Goal: Task Accomplishment & Management: Use online tool/utility

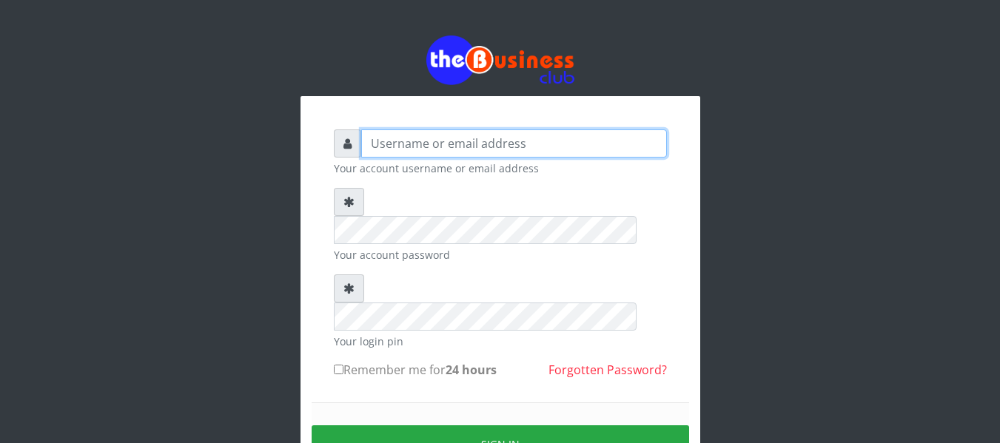
type input "agbitaf2@gmail.com"
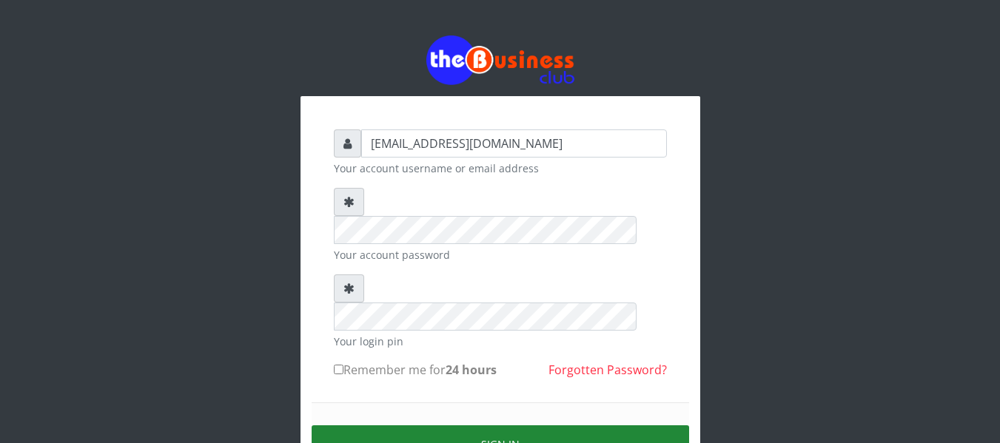
click at [497, 426] on button "Sign in" at bounding box center [501, 445] width 378 height 38
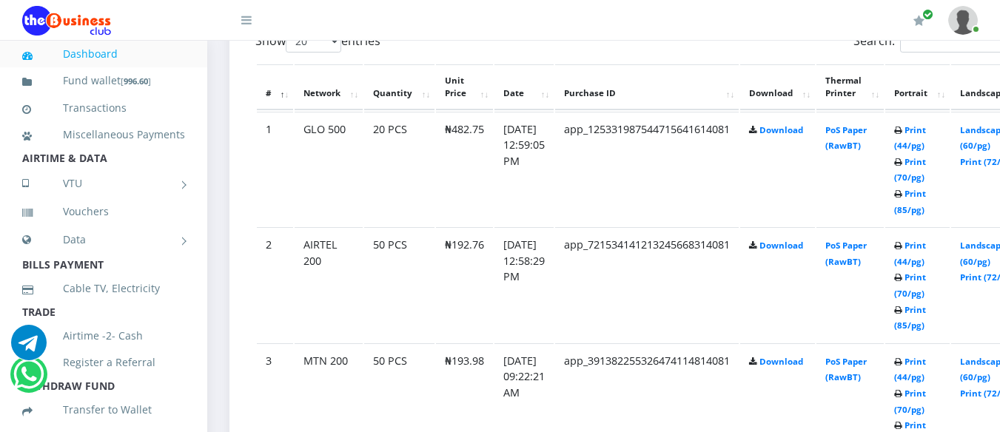
click at [920, 87] on th "Portrait" at bounding box center [917, 87] width 64 height 46
click at [988, 132] on link "Landscape (60/pg)" at bounding box center [983, 137] width 46 height 27
click at [992, 246] on link "Landscape (60/pg)" at bounding box center [983, 253] width 46 height 27
